Goal: Information Seeking & Learning: Learn about a topic

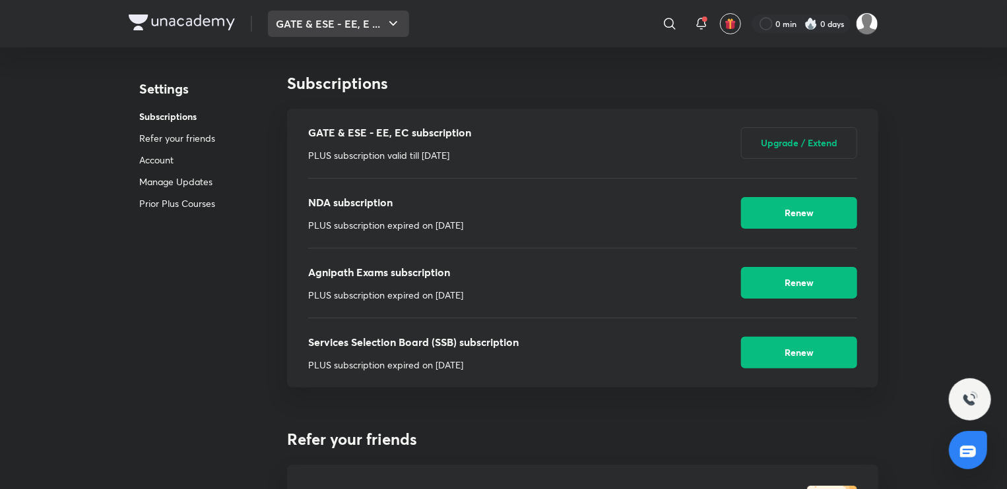
click at [362, 22] on button "GATE & ESE - EE, E ..." at bounding box center [338, 24] width 141 height 26
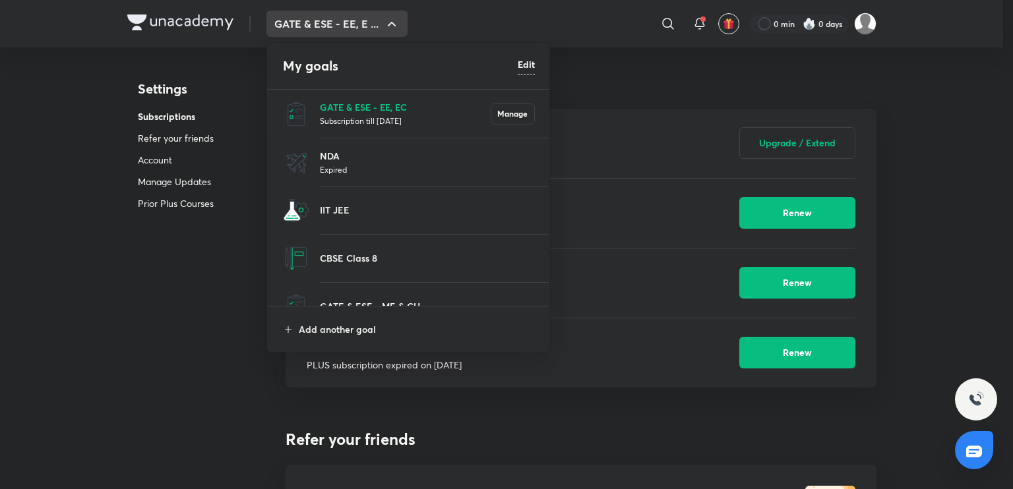
click at [390, 104] on p "GATE & ESE - EE, EC" at bounding box center [405, 107] width 171 height 14
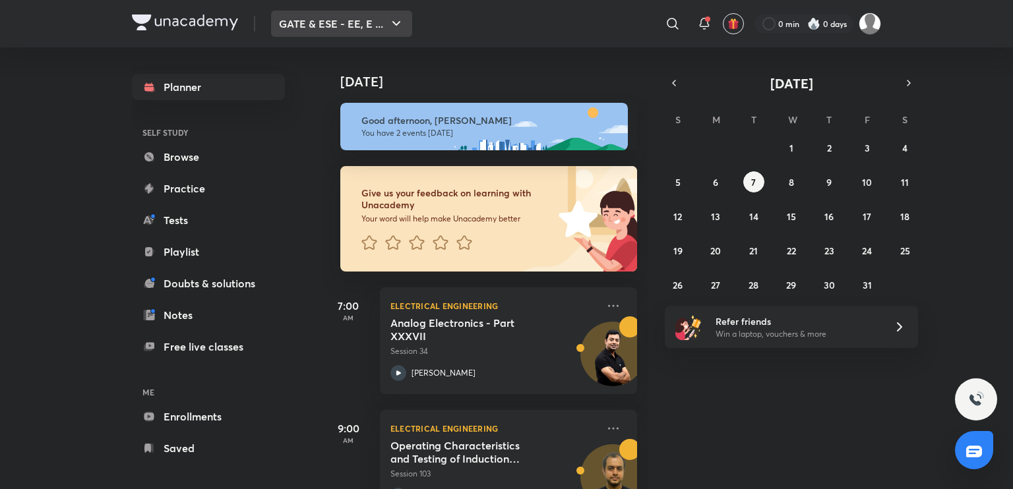
click at [363, 18] on button "GATE & ESE - EE, E ..." at bounding box center [341, 24] width 141 height 26
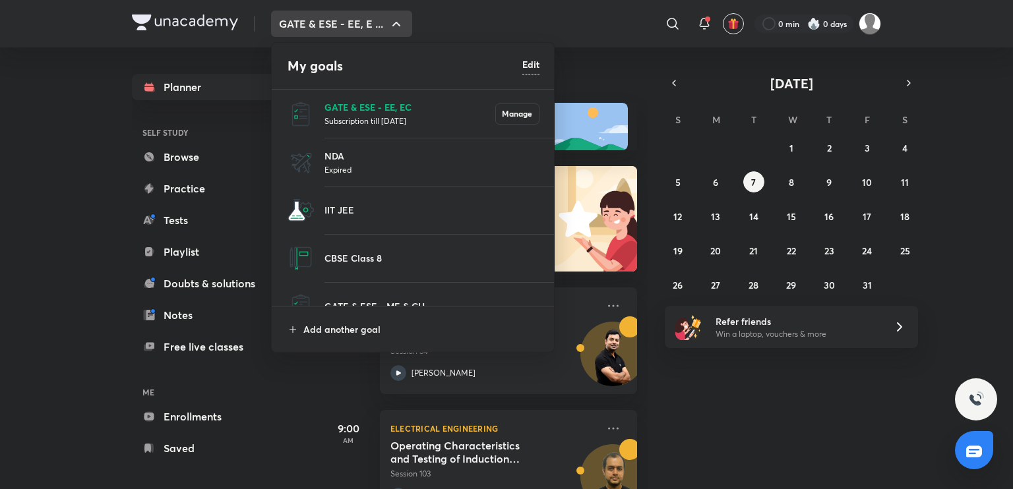
click at [353, 103] on p "GATE & ESE - EE, EC" at bounding box center [410, 107] width 171 height 14
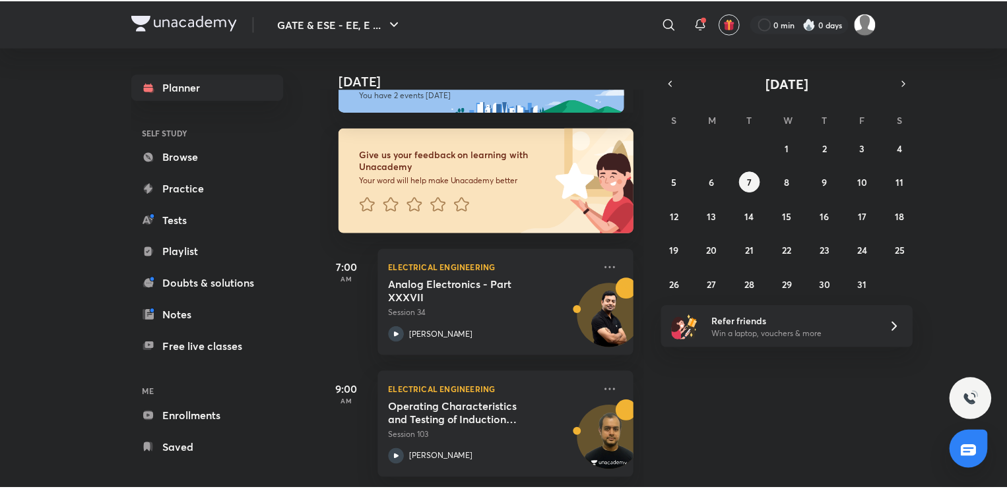
scroll to position [47, 0]
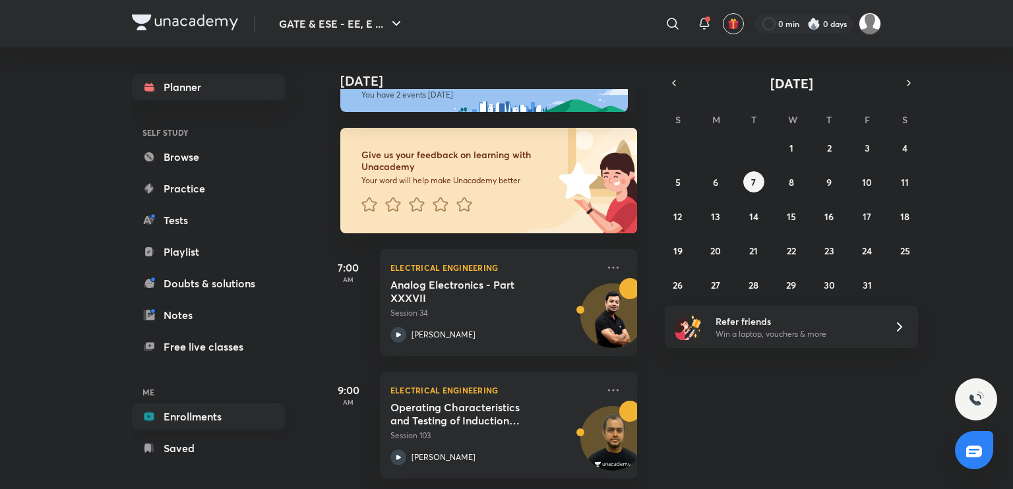
click at [188, 414] on link "Enrollments" at bounding box center [208, 417] width 153 height 26
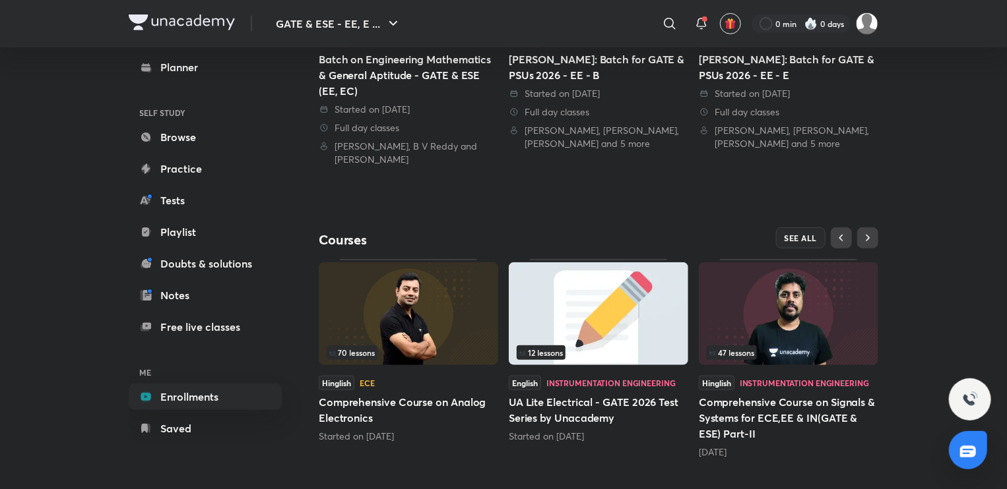
scroll to position [449, 0]
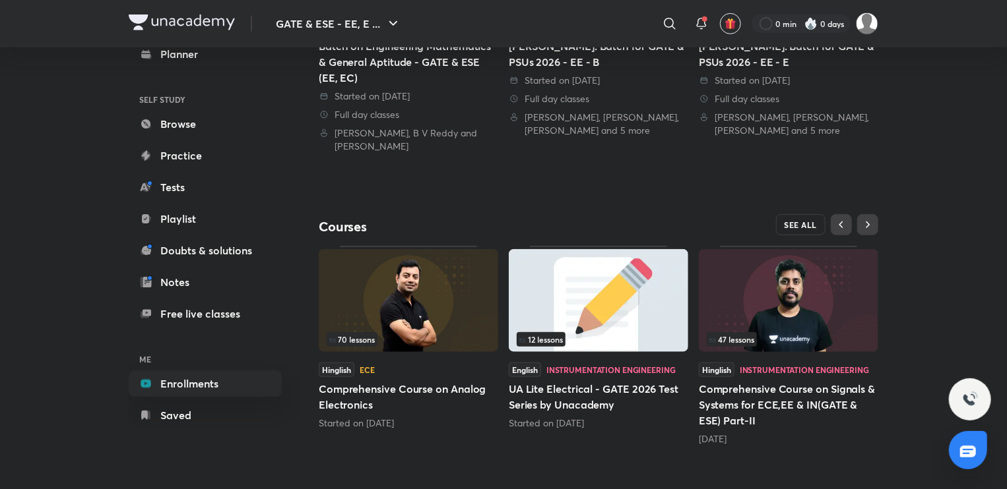
click at [792, 230] on button "SEE ALL" at bounding box center [801, 224] width 50 height 21
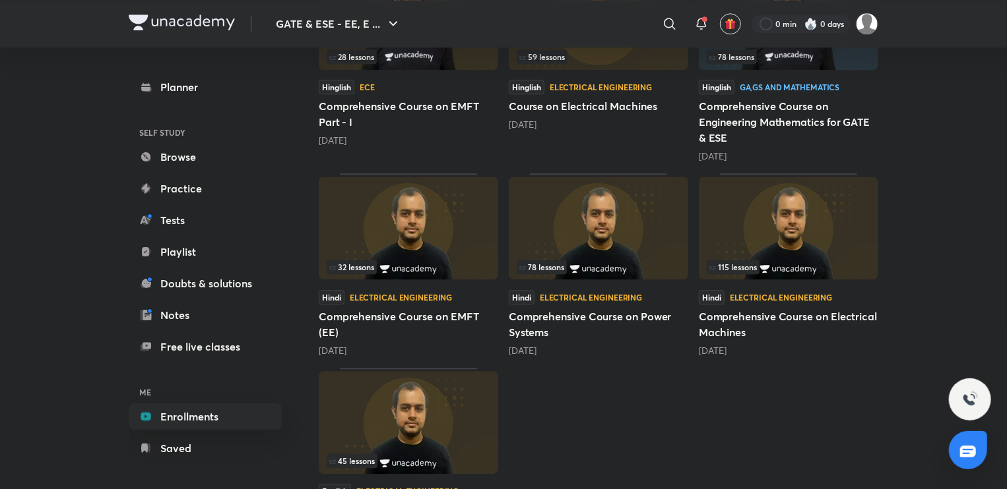
scroll to position [1762, 0]
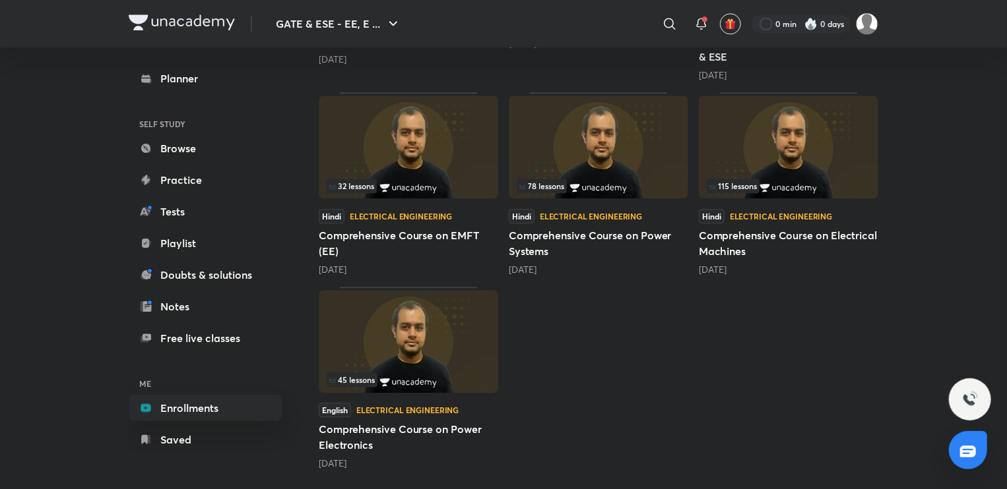
click at [338, 160] on img at bounding box center [408, 147] width 179 height 103
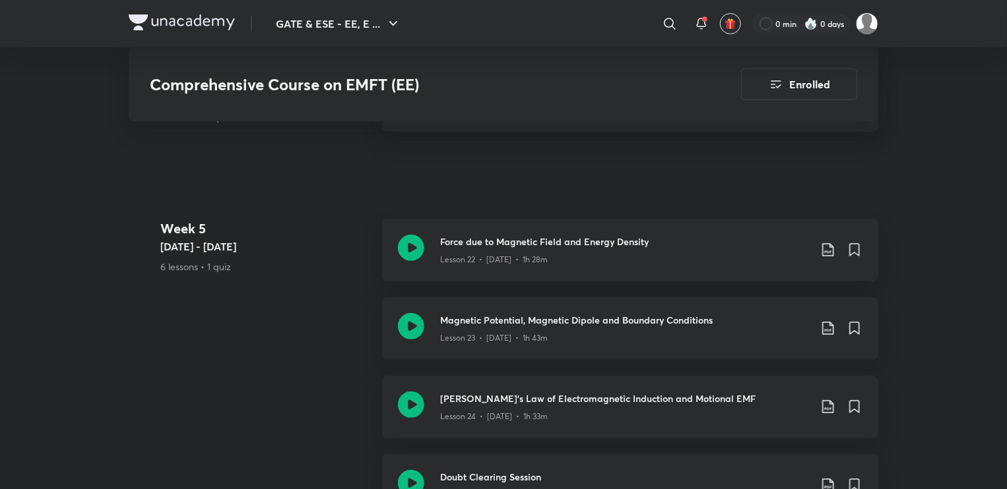
scroll to position [2639, 0]
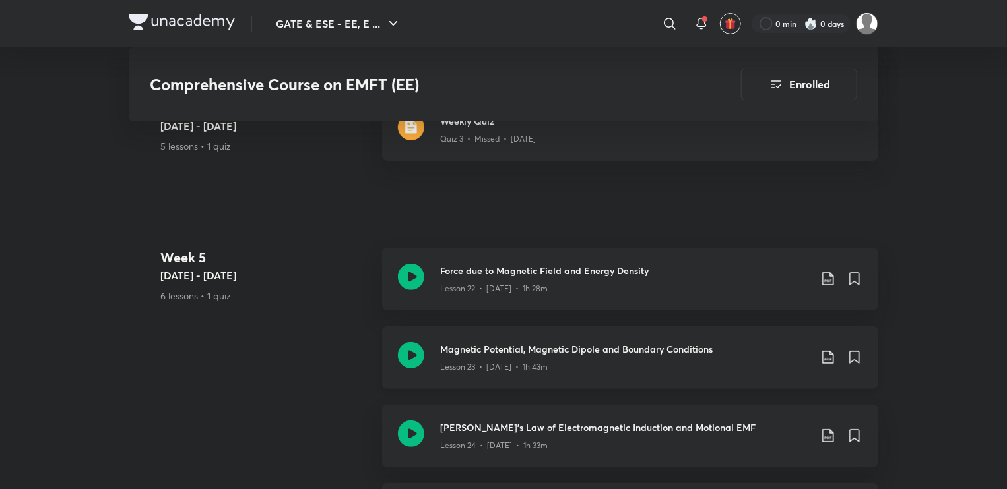
click at [412, 351] on icon at bounding box center [411, 355] width 26 height 26
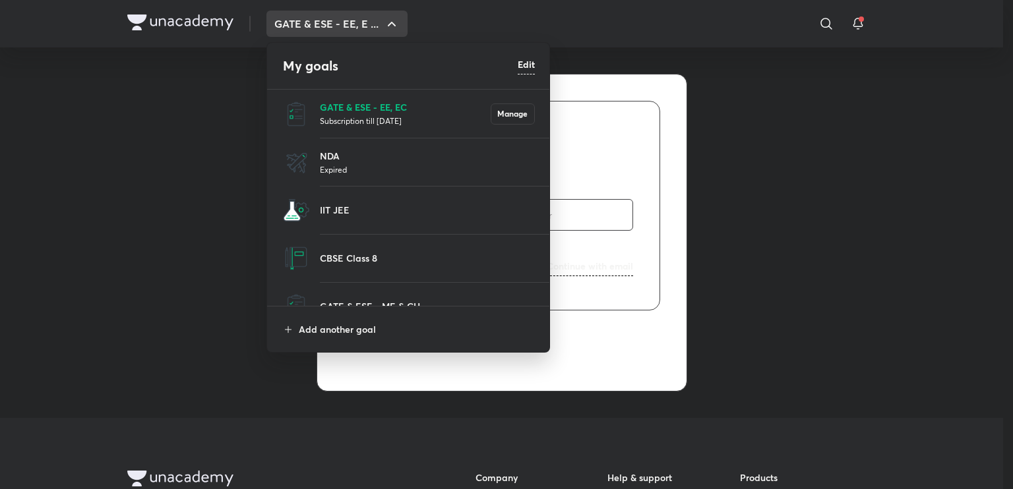
click at [381, 105] on p "GATE & ESE - EE, EC" at bounding box center [405, 107] width 171 height 14
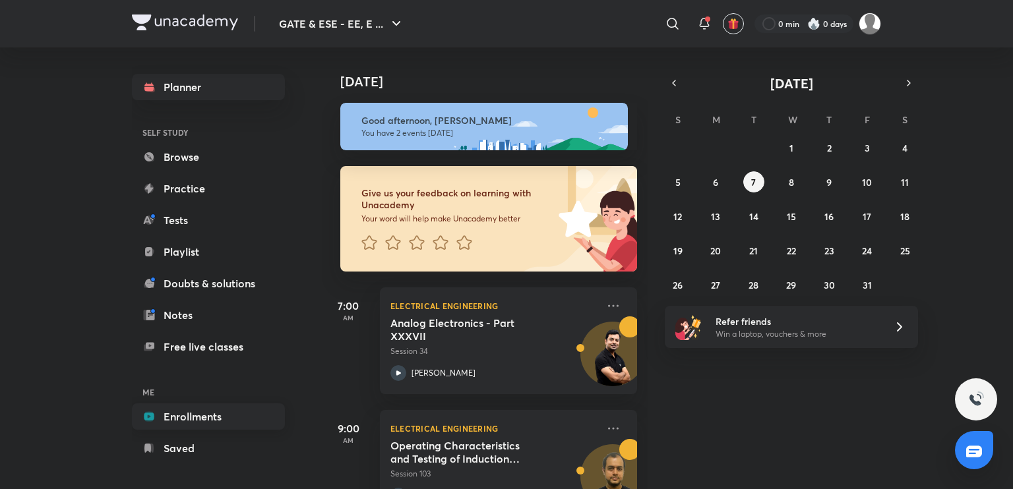
click at [152, 420] on icon at bounding box center [149, 416] width 10 height 7
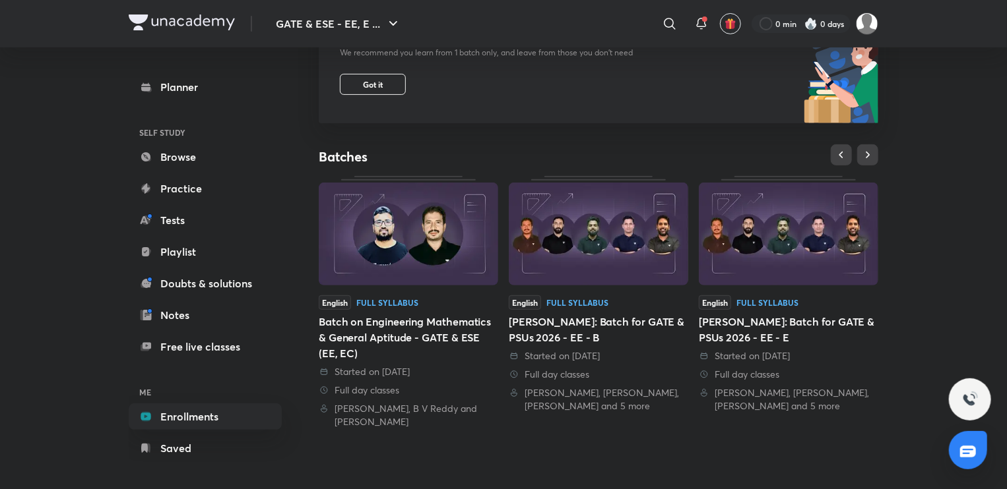
scroll to position [449, 0]
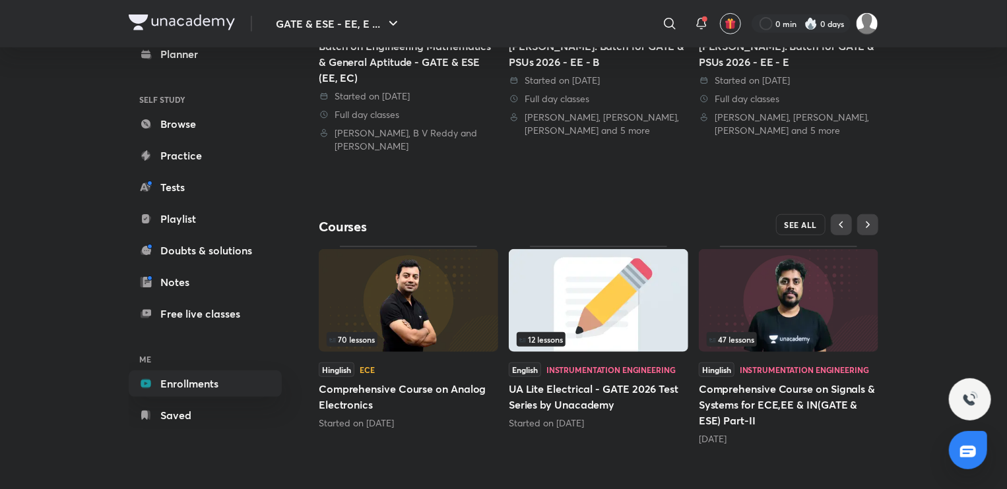
click at [786, 220] on span "SEE ALL" at bounding box center [800, 224] width 33 height 9
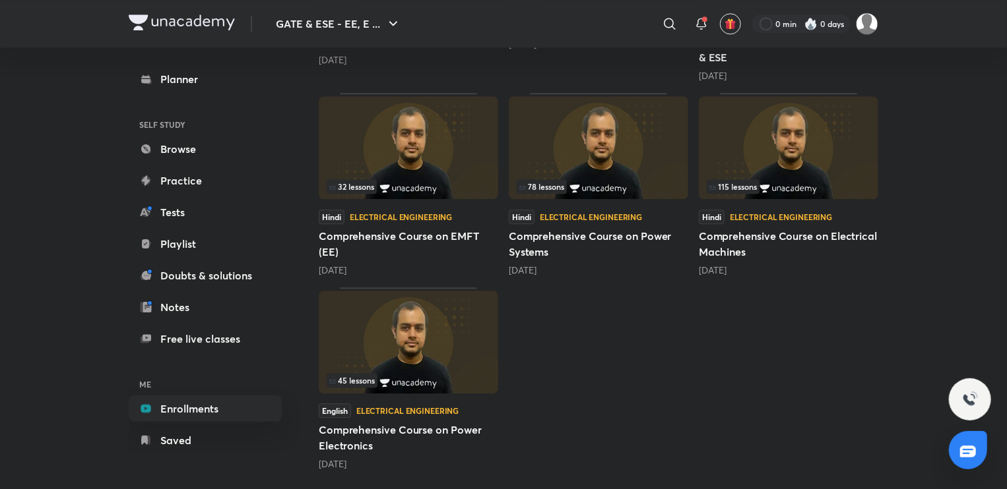
scroll to position [1762, 0]
click at [450, 166] on img at bounding box center [408, 147] width 179 height 103
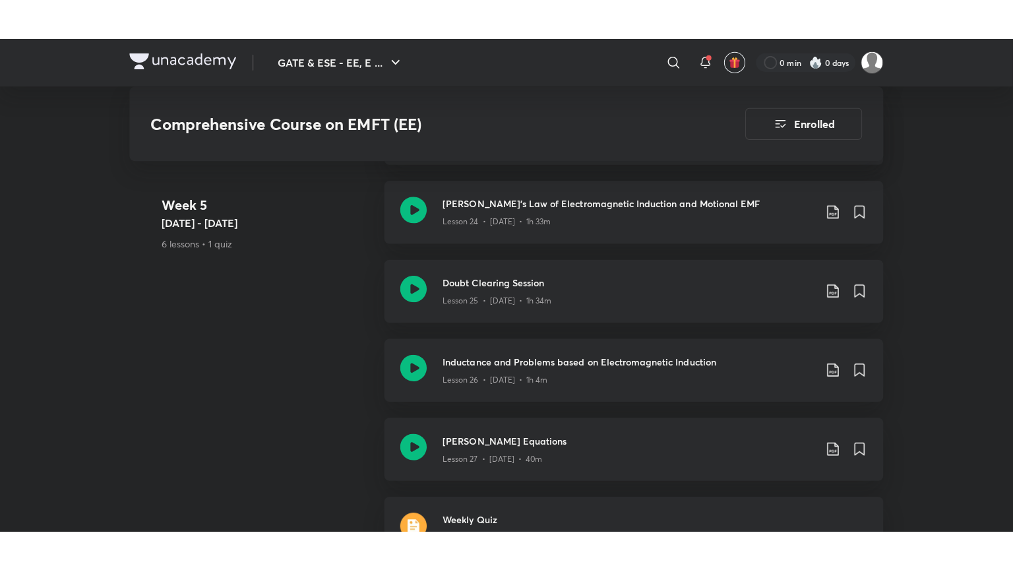
scroll to position [2639, 0]
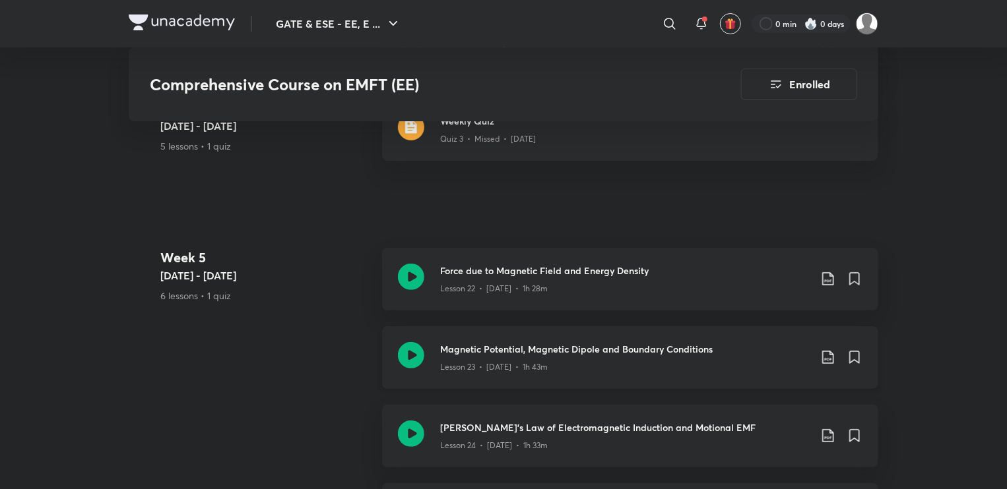
click at [408, 348] on icon at bounding box center [411, 355] width 26 height 26
